Goal: Information Seeking & Learning: Learn about a topic

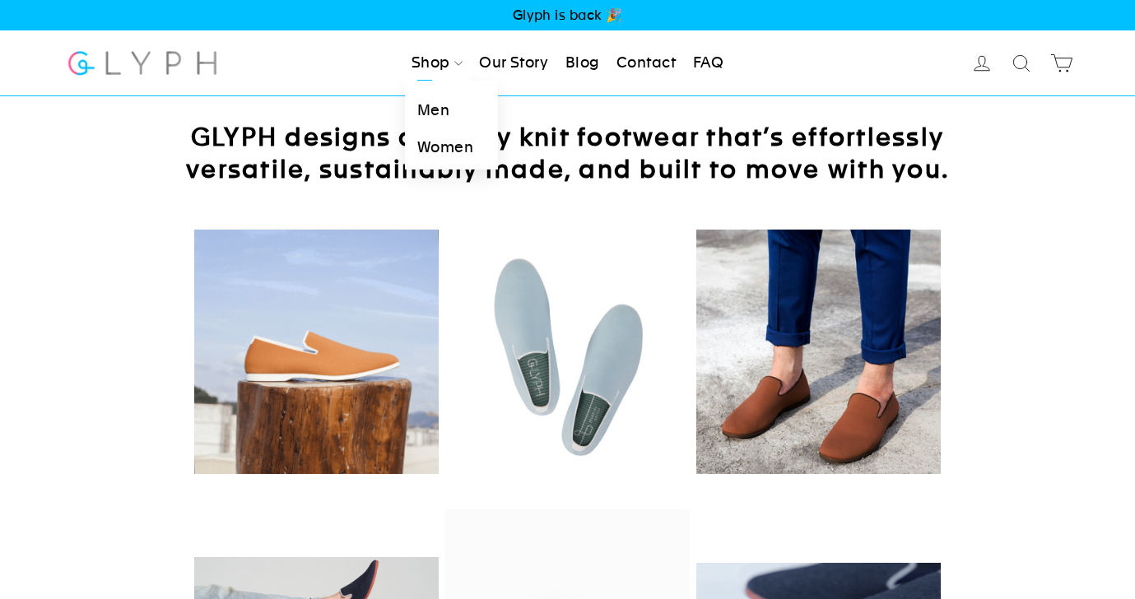
click at [451, 67] on link "Shop" at bounding box center [437, 63] width 64 height 36
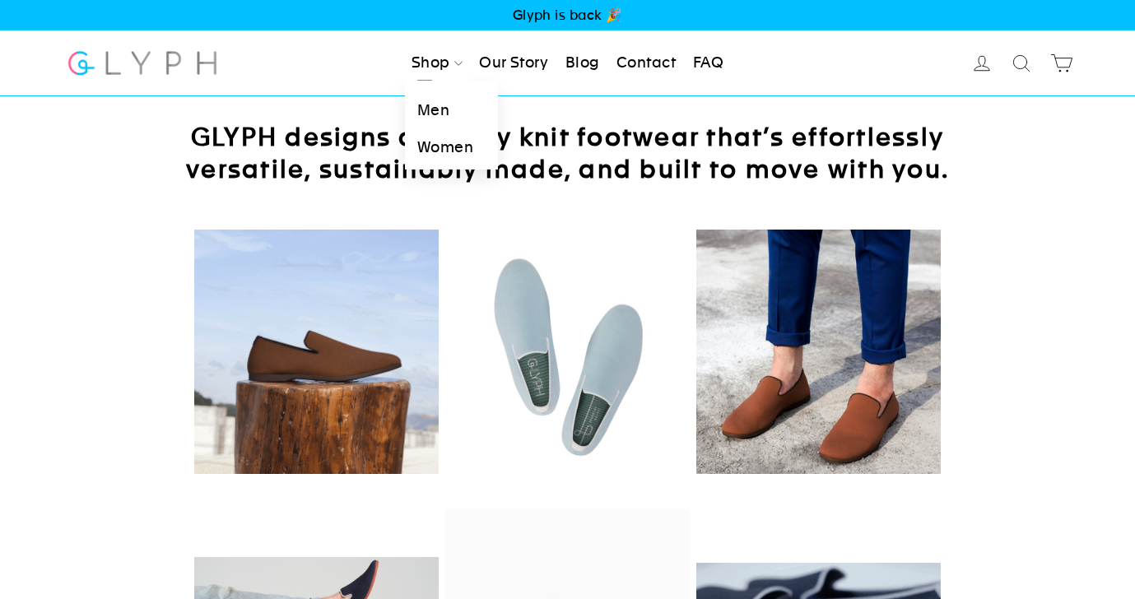
click at [444, 151] on link "Women" at bounding box center [451, 147] width 93 height 37
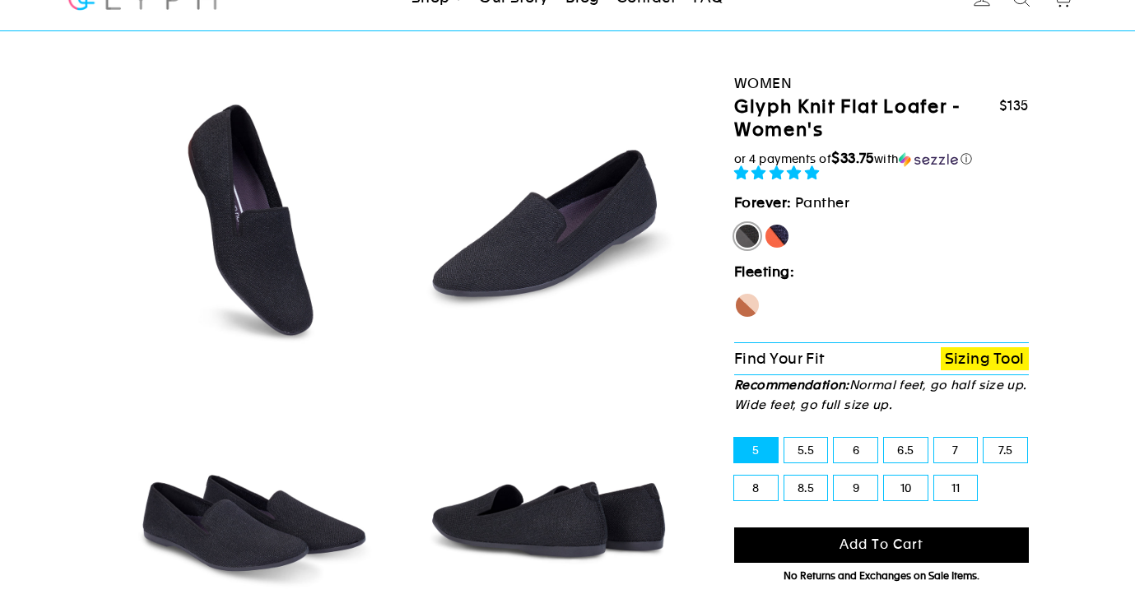
select select "highest-rating"
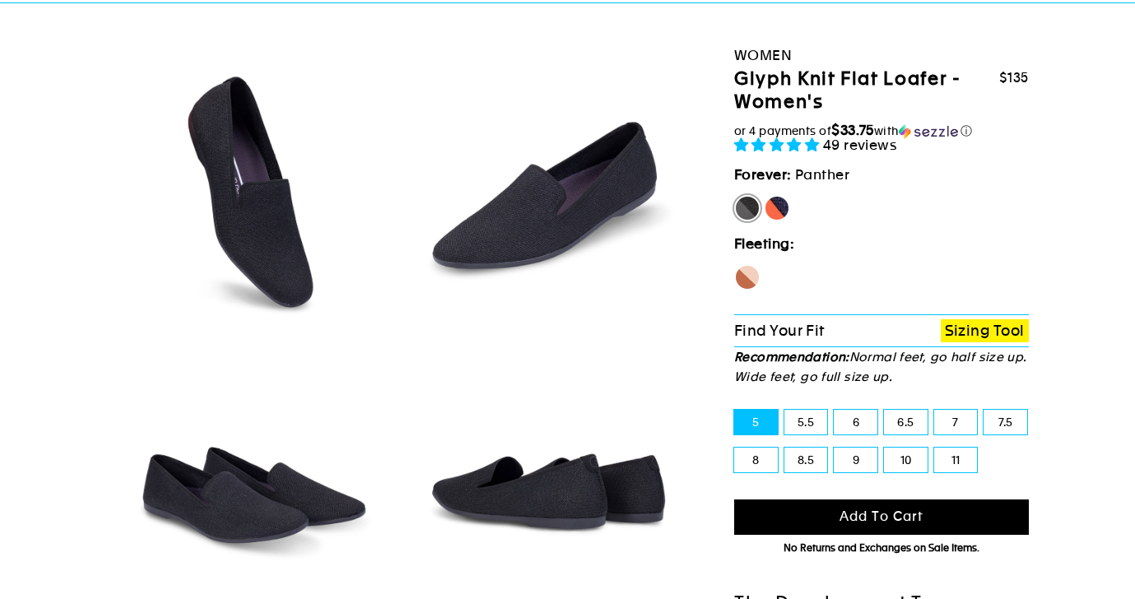
click at [748, 286] on label "Seahorse" at bounding box center [747, 277] width 26 height 26
click at [735, 265] on input "Seahorse" at bounding box center [734, 264] width 1 height 1
radio input "true"
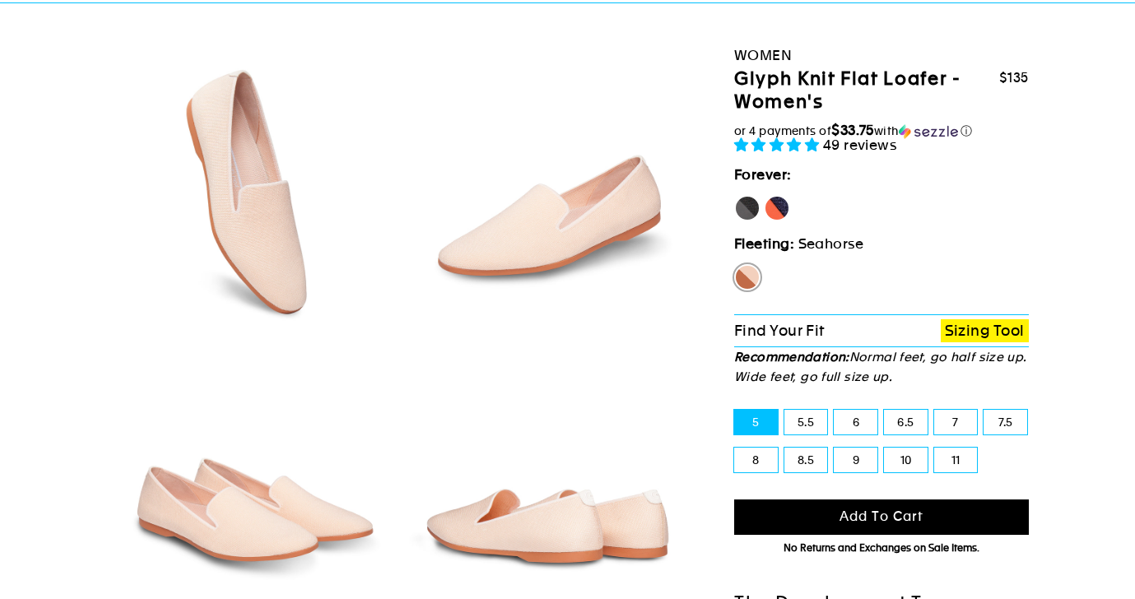
click at [783, 209] on label "[PERSON_NAME]" at bounding box center [777, 208] width 26 height 26
click at [764, 196] on input "[PERSON_NAME]" at bounding box center [764, 195] width 1 height 1
radio input "true"
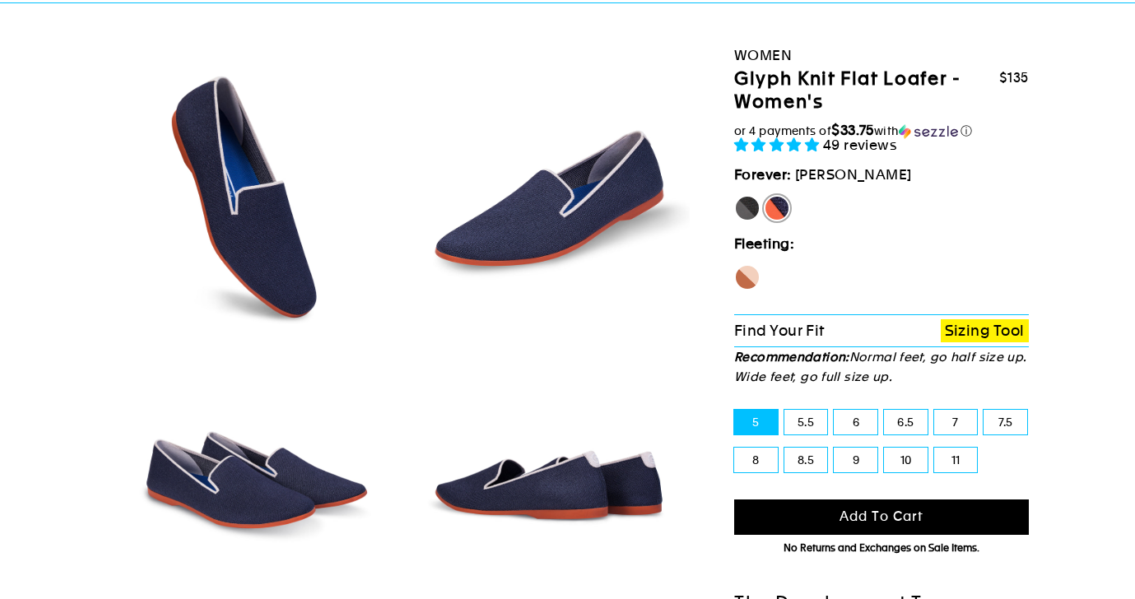
click at [743, 209] on label "Panther" at bounding box center [747, 208] width 26 height 26
click at [735, 196] on input "Panther" at bounding box center [734, 195] width 1 height 1
radio input "true"
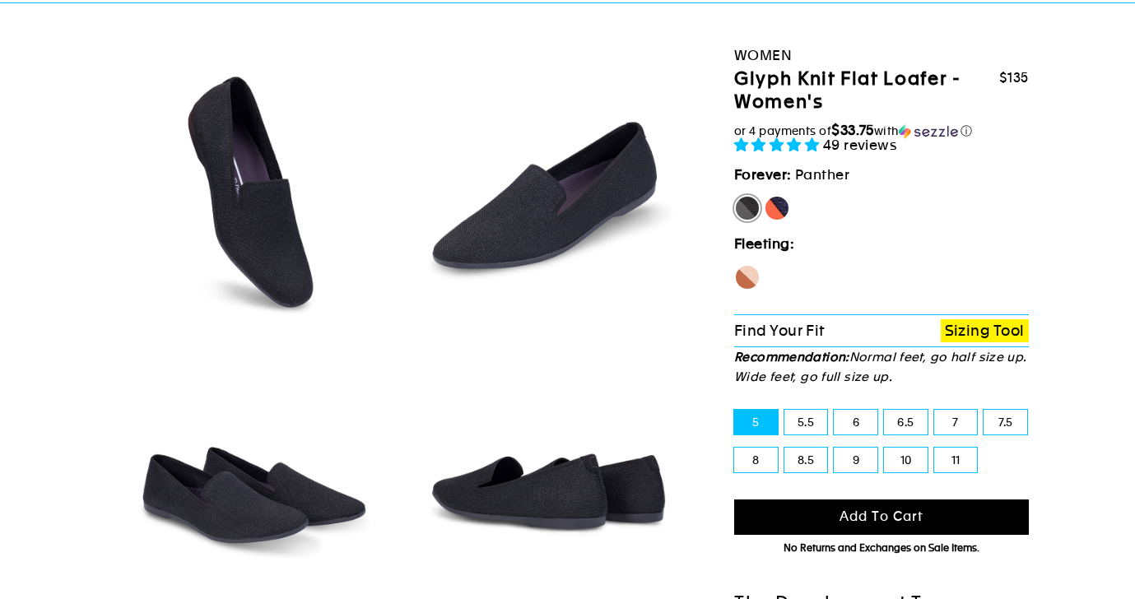
click at [785, 207] on label "[PERSON_NAME]" at bounding box center [777, 208] width 26 height 26
click at [764, 196] on input "[PERSON_NAME]" at bounding box center [764, 195] width 1 height 1
radio input "true"
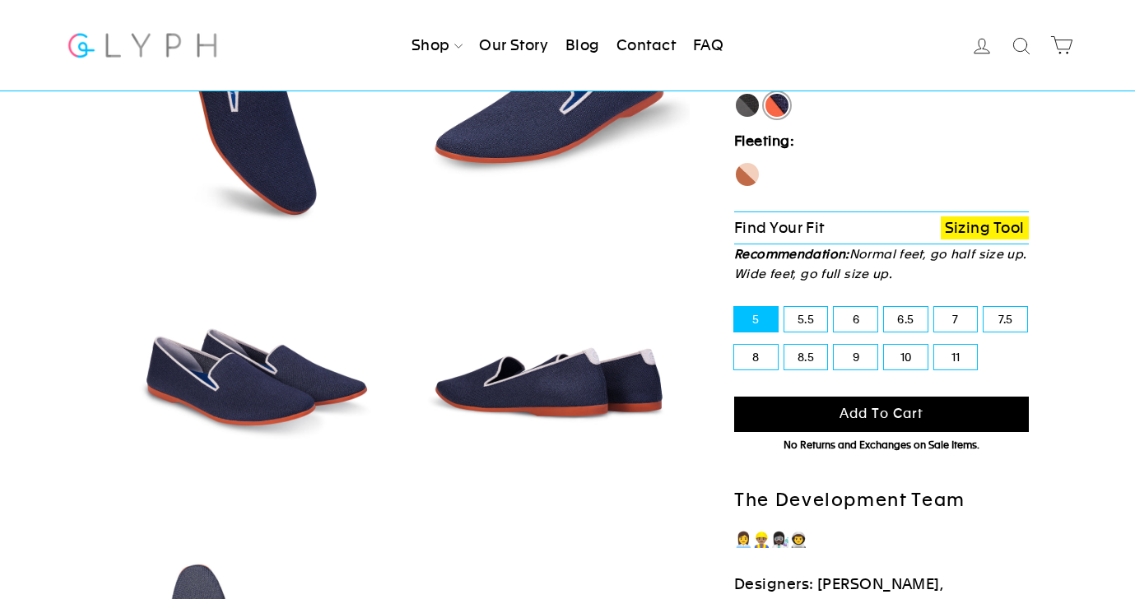
scroll to position [184, 0]
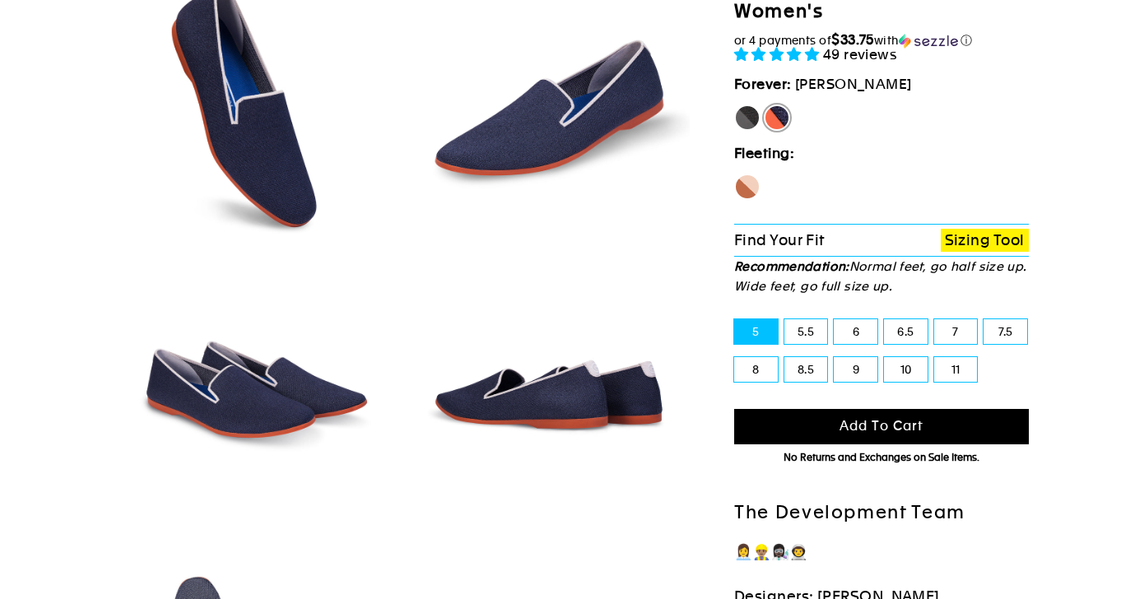
click at [743, 186] on label "Seahorse" at bounding box center [747, 187] width 26 height 26
click at [735, 174] on input "Seahorse" at bounding box center [734, 174] width 1 height 1
radio input "true"
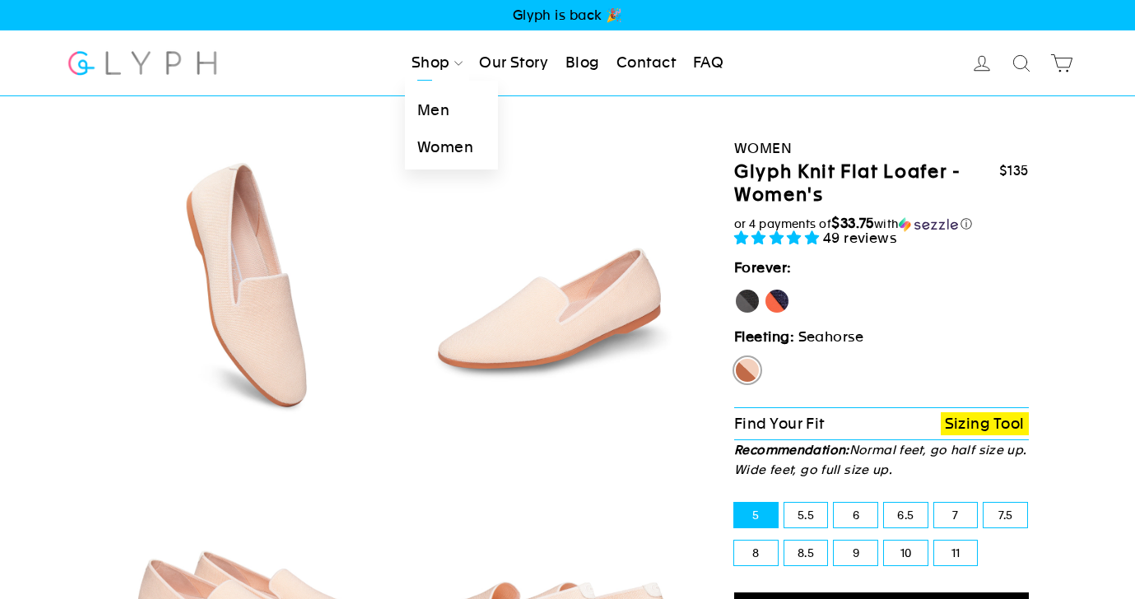
click at [450, 148] on link "Women" at bounding box center [451, 147] width 93 height 37
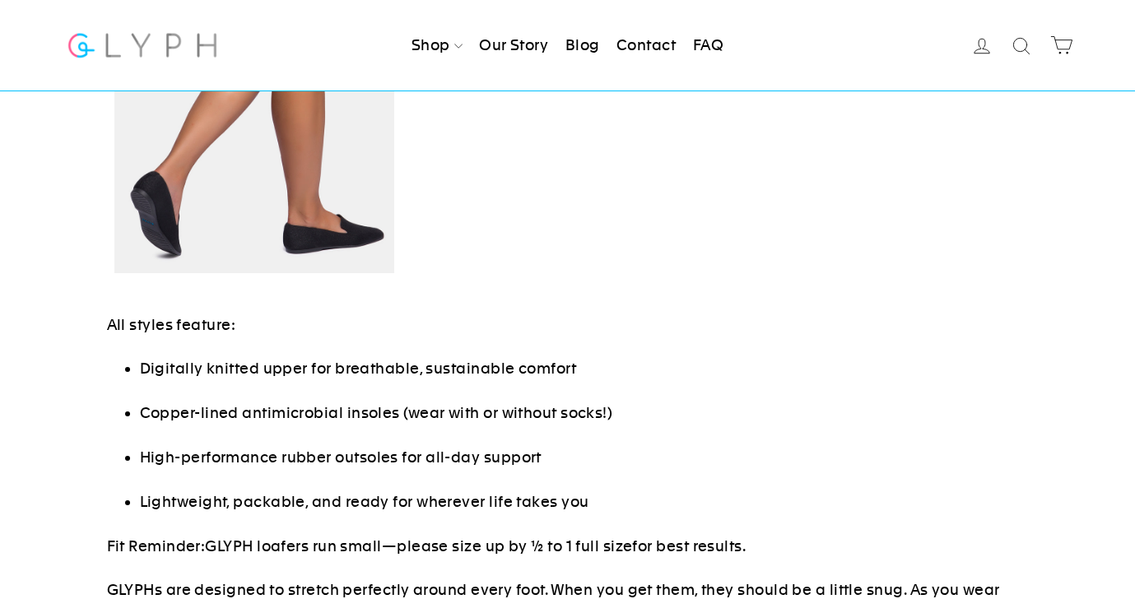
select select "highest-rating"
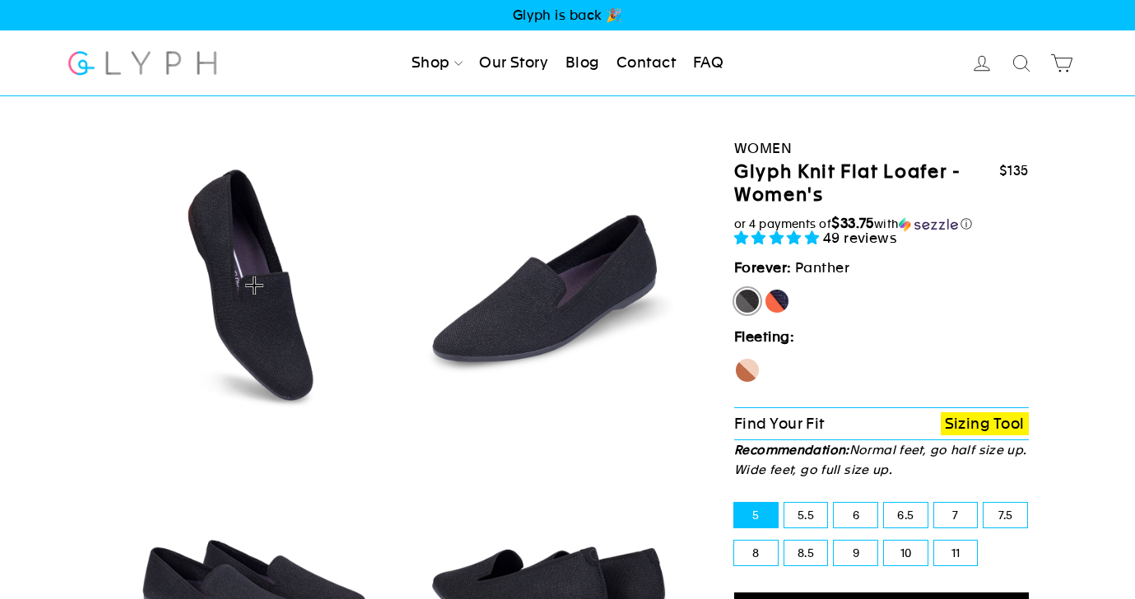
click at [272, 306] on img at bounding box center [254, 285] width 281 height 281
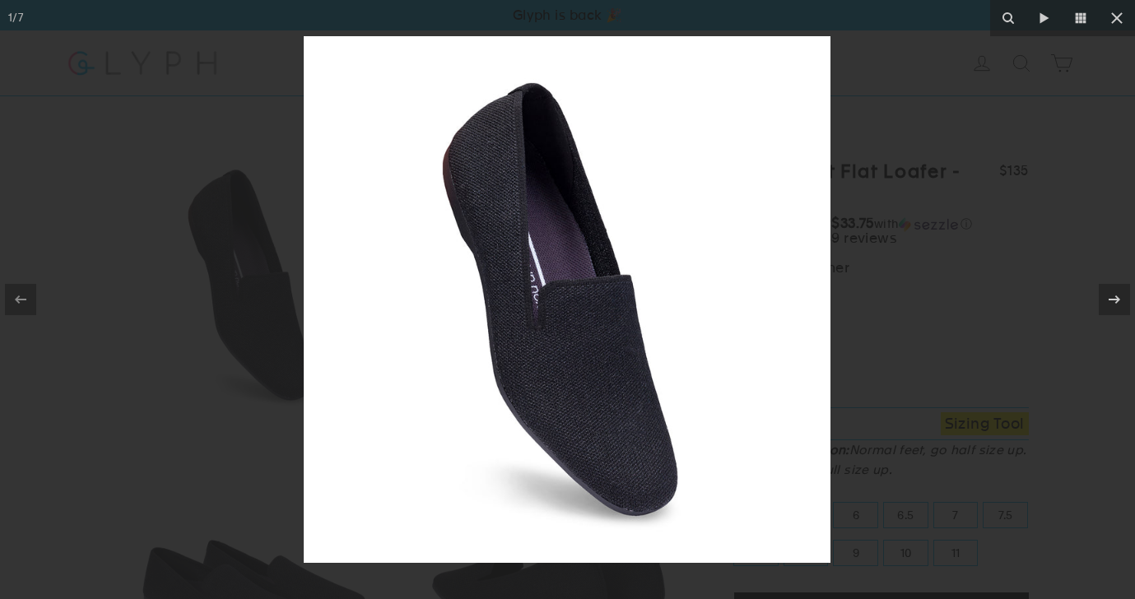
click at [1011, 244] on div at bounding box center [567, 299] width 1135 height 599
